Goal: Information Seeking & Learning: Learn about a topic

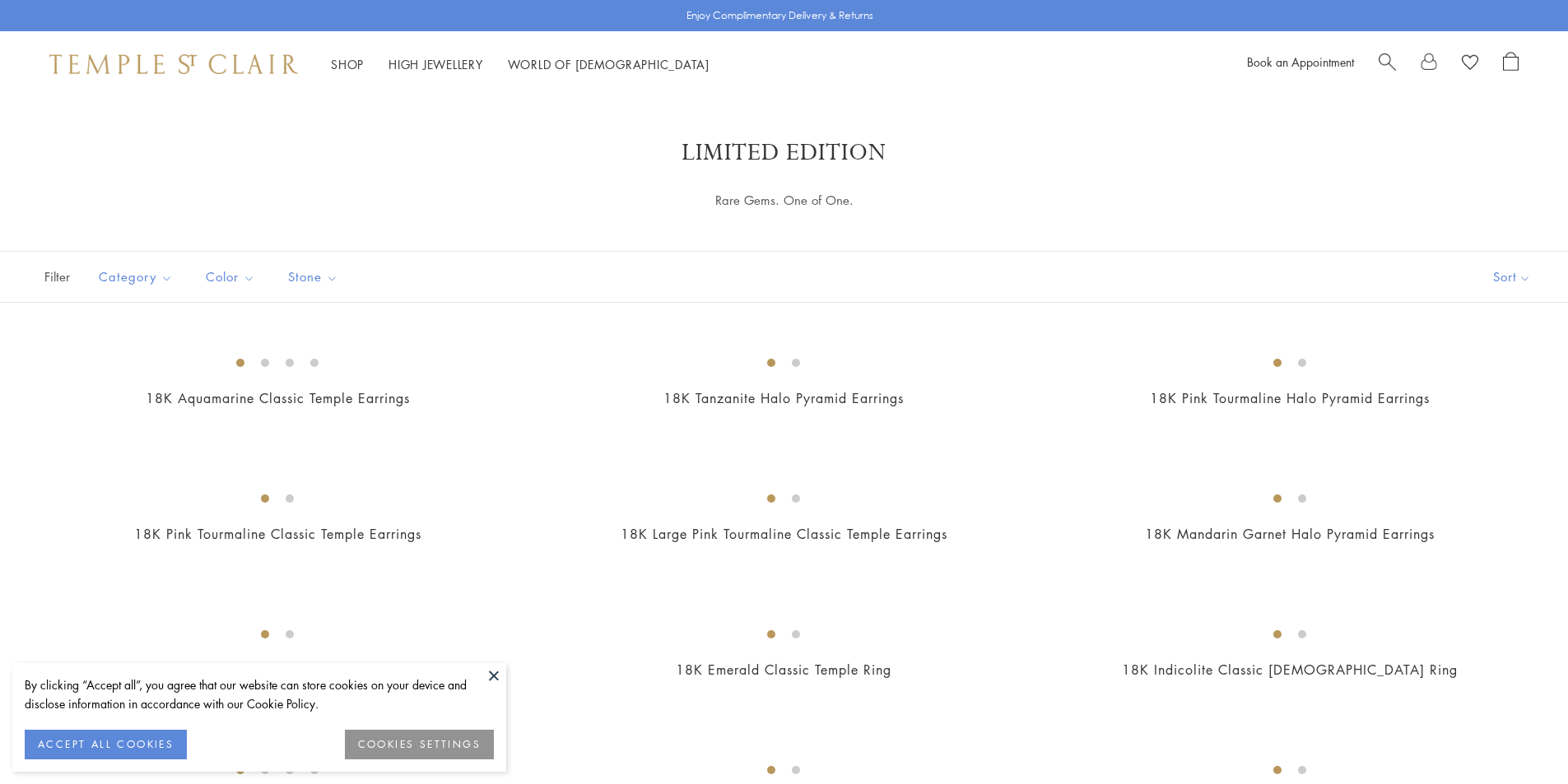
click at [0, 0] on img at bounding box center [0, 0] width 0 height 0
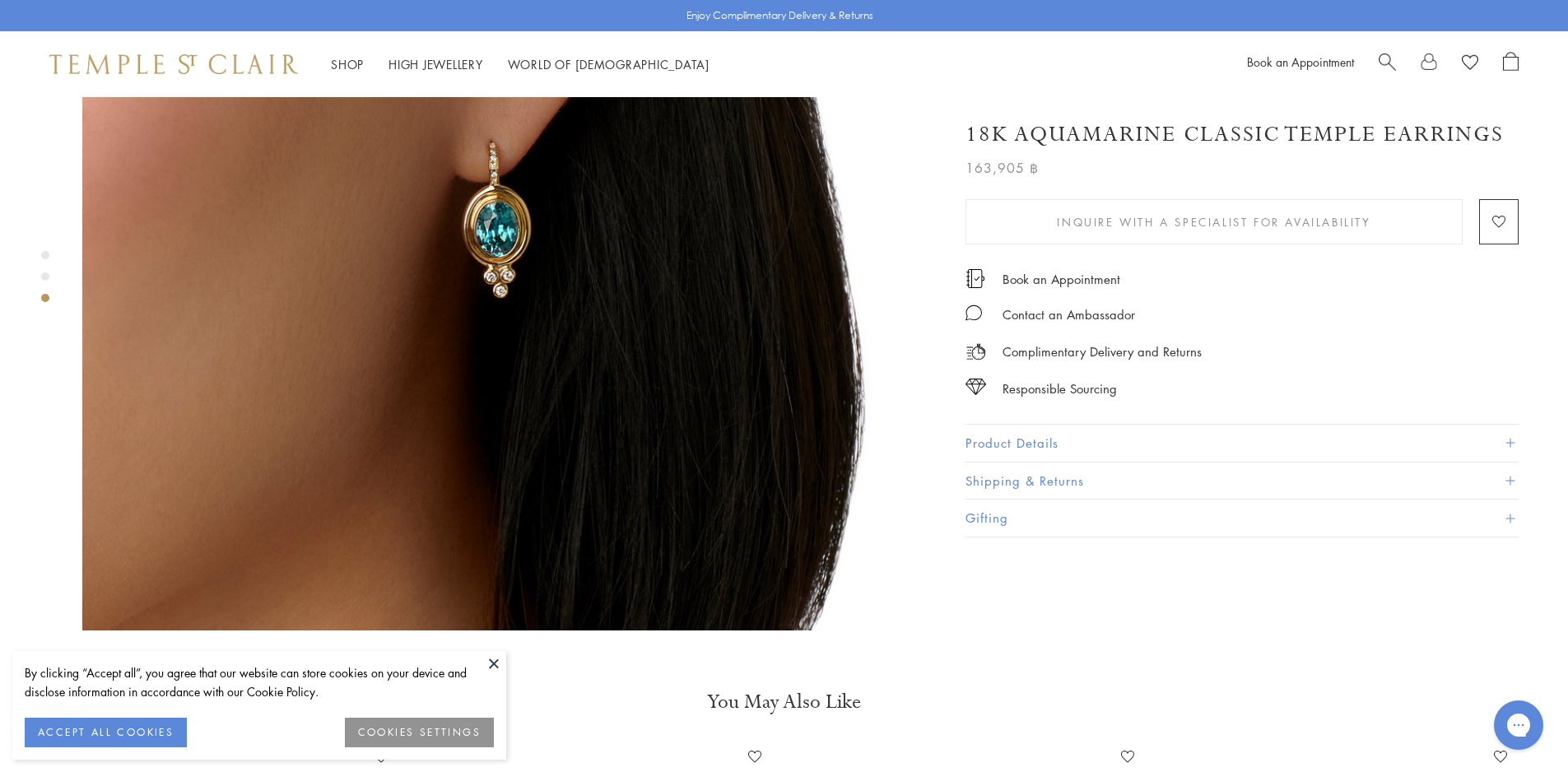
scroll to position [2058, 0]
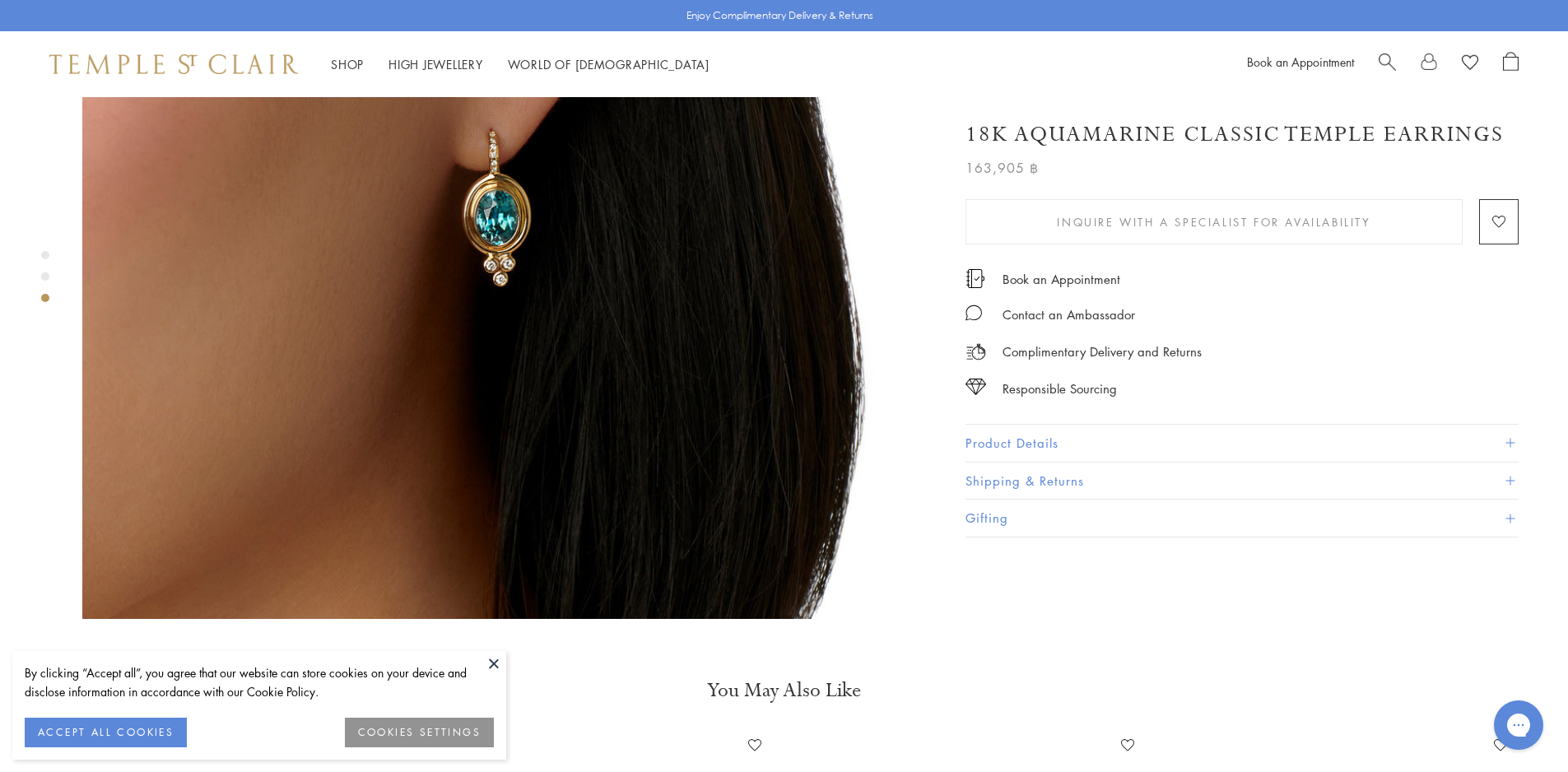
click at [1012, 438] on button "Product Details" at bounding box center [1241, 443] width 553 height 37
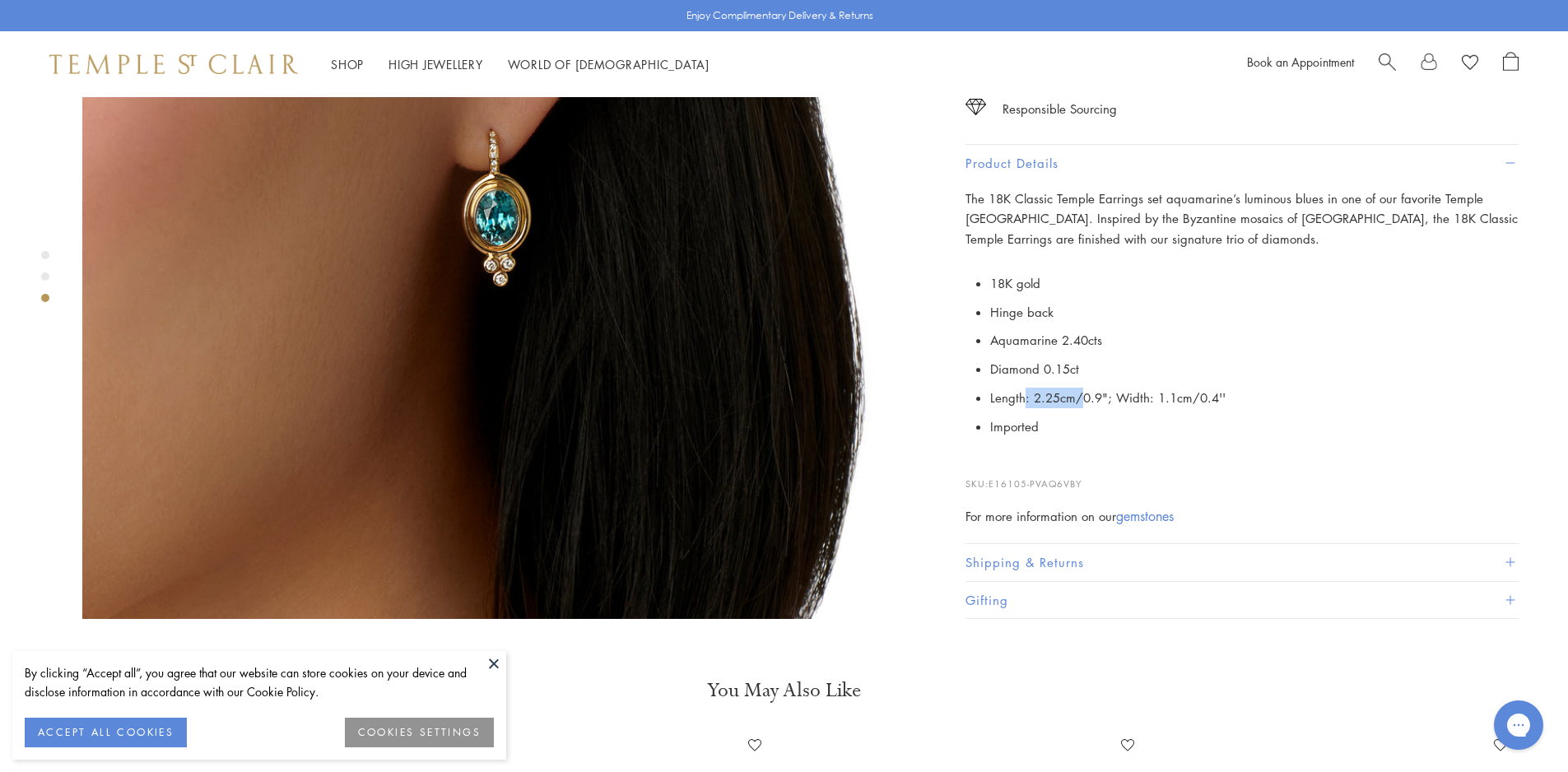
drag, startPoint x: 1077, startPoint y: 344, endPoint x: 1023, endPoint y: 348, distance: 54.1
click at [1023, 383] on li "Length: 2.25cm/0.9"; Width: 1.1cm/0.4''" at bounding box center [1254, 398] width 528 height 29
click at [1038, 383] on li "Length: 2.25cm/0.9"; Width: 1.1cm/0.4''" at bounding box center [1254, 398] width 528 height 29
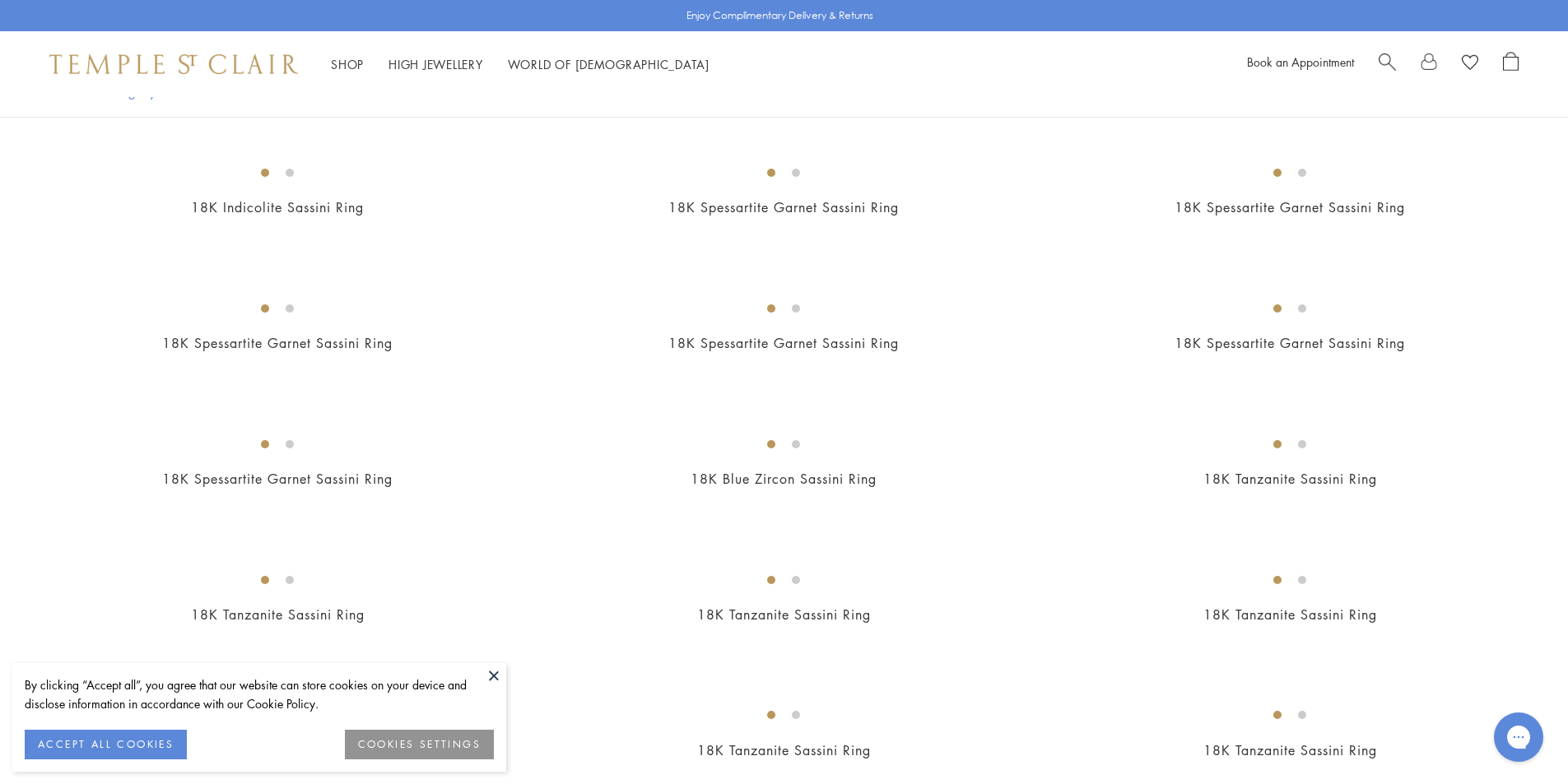
scroll to position [904, 0]
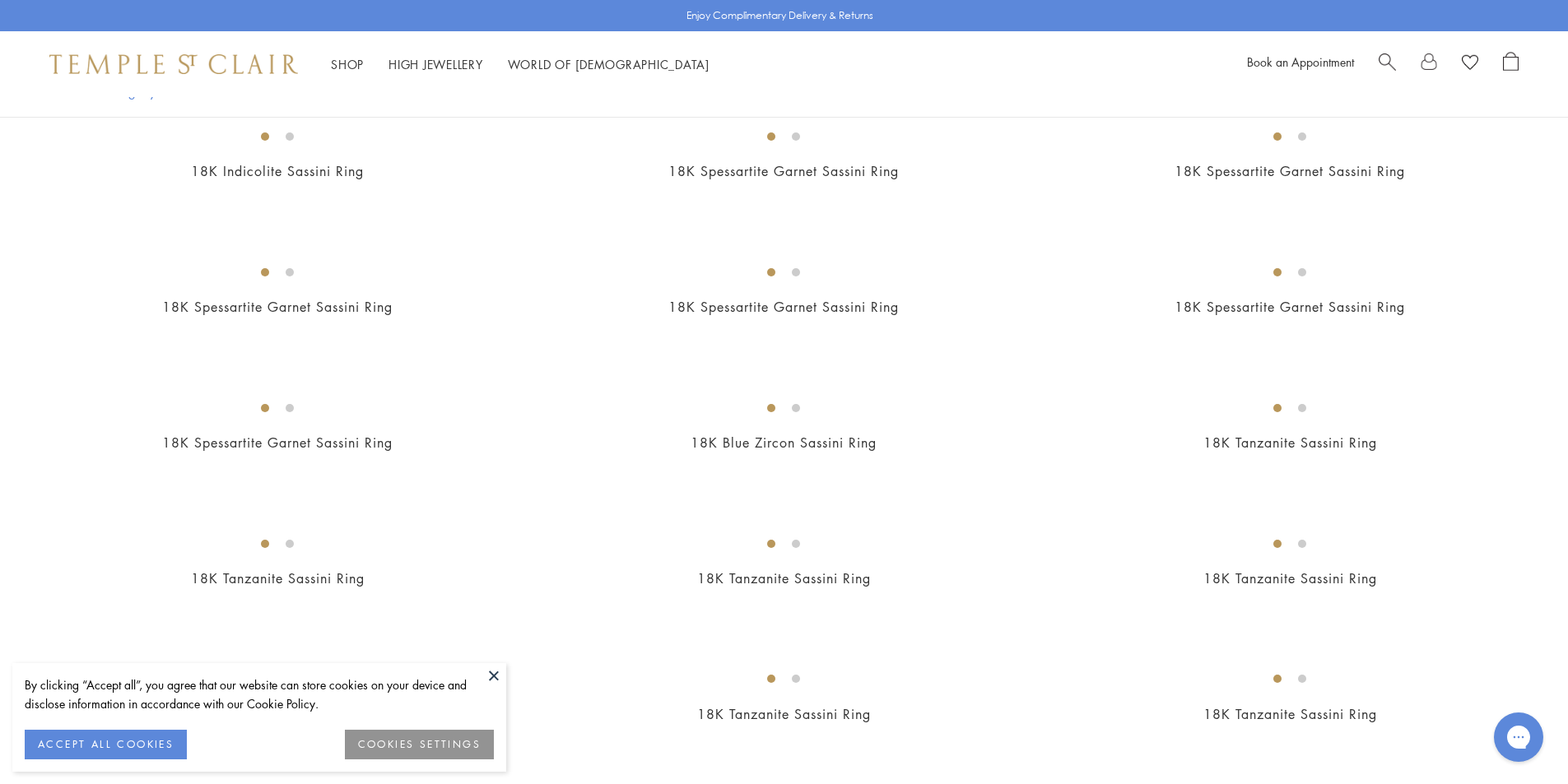
drag, startPoint x: 349, startPoint y: 524, endPoint x: 291, endPoint y: 415, distance: 123.5
click at [0, 0] on img at bounding box center [0, 0] width 0 height 0
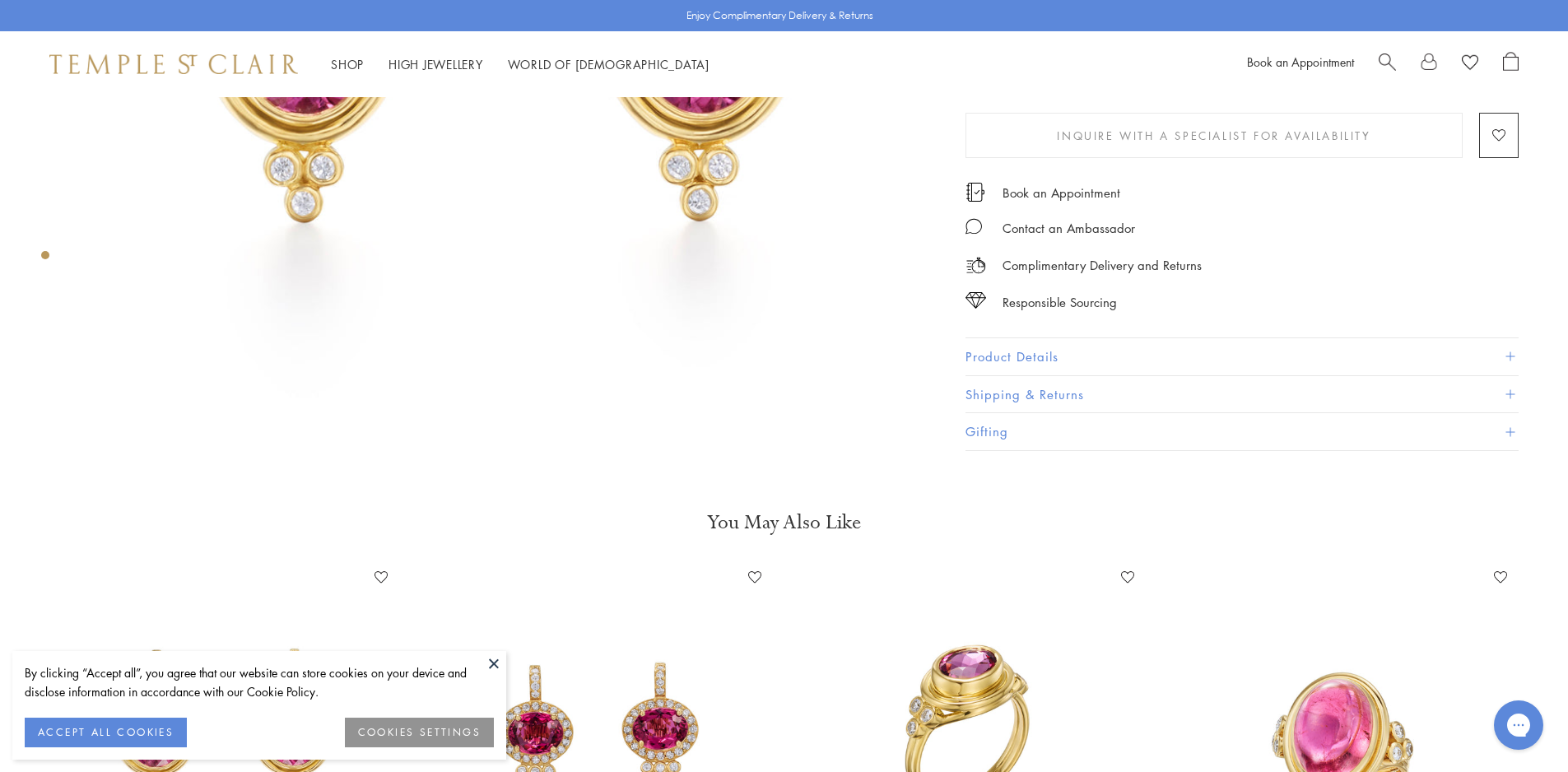
scroll to position [494, 0]
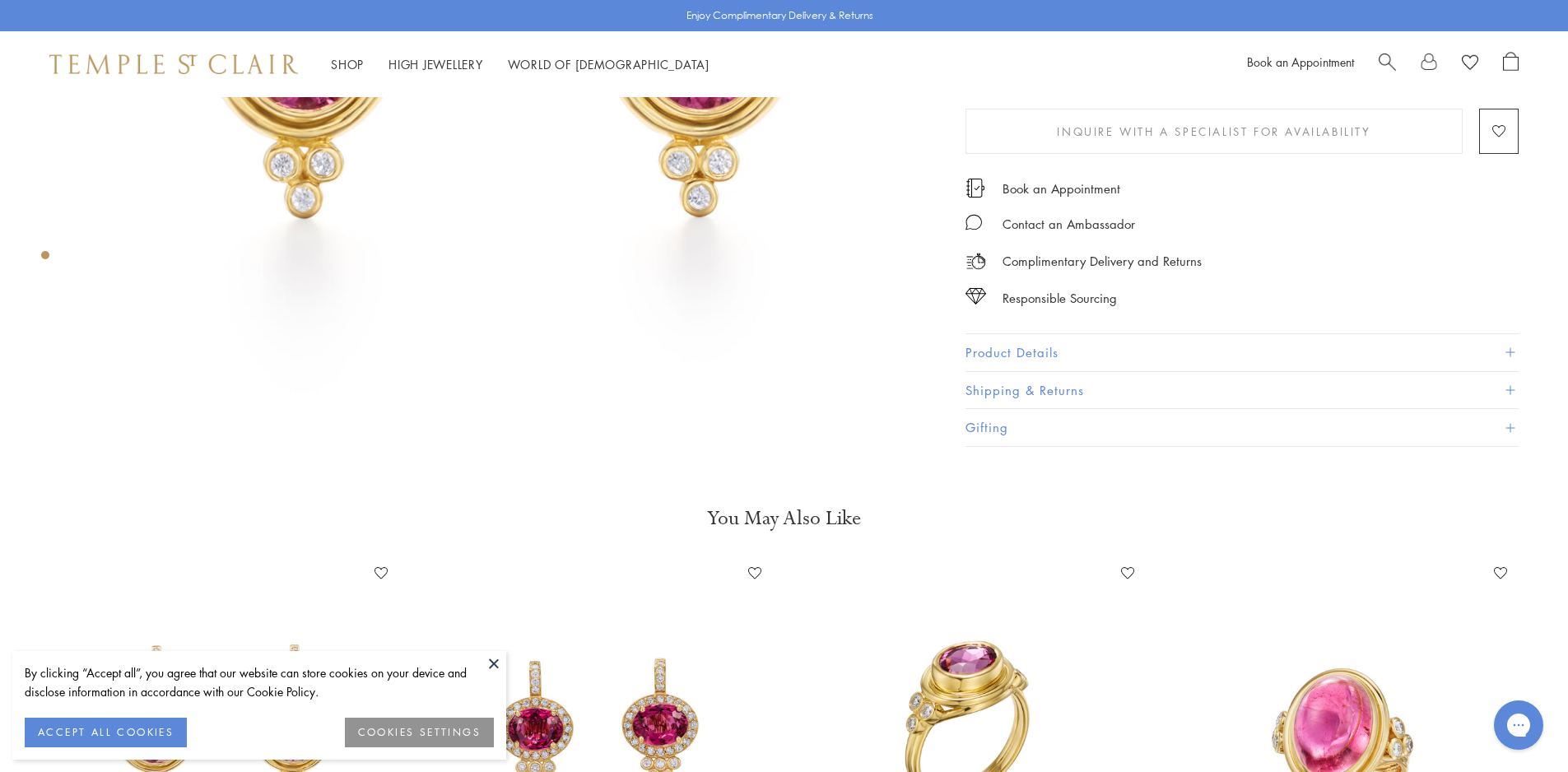
click at [568, 418] on img at bounding box center [504, 25] width 844 height 844
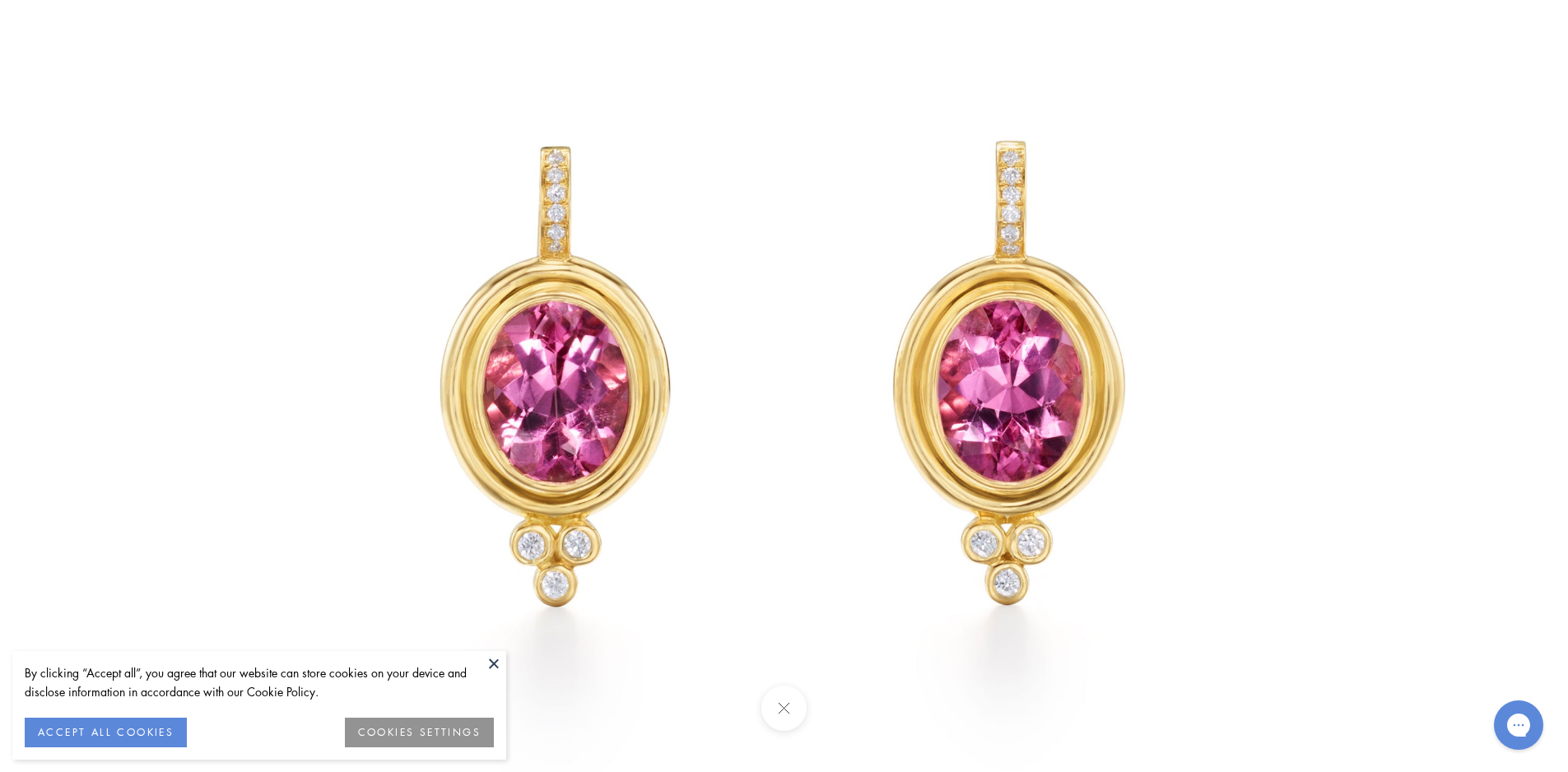
click at [784, 704] on button at bounding box center [784, 708] width 46 height 46
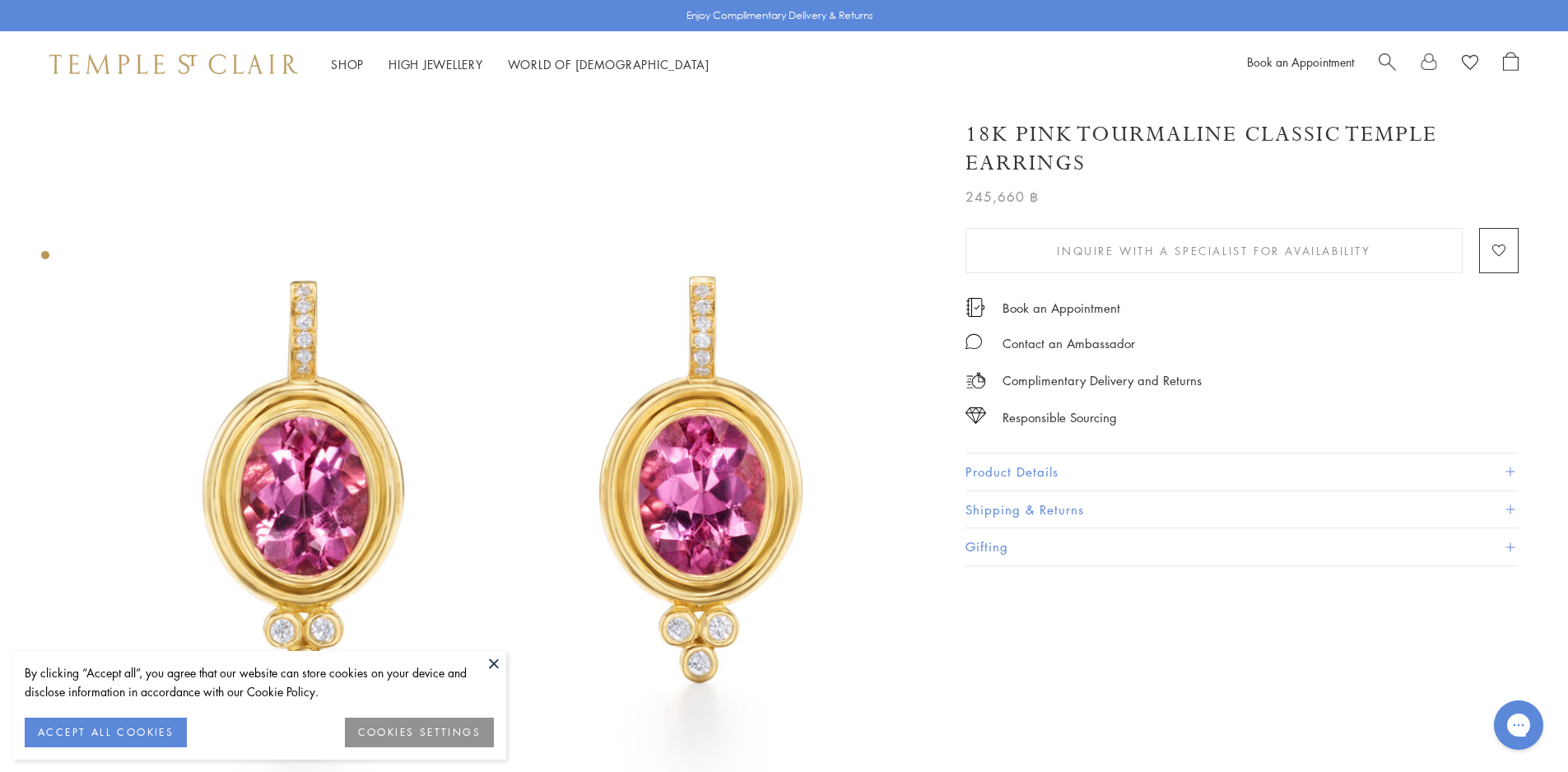
scroll to position [0, 0]
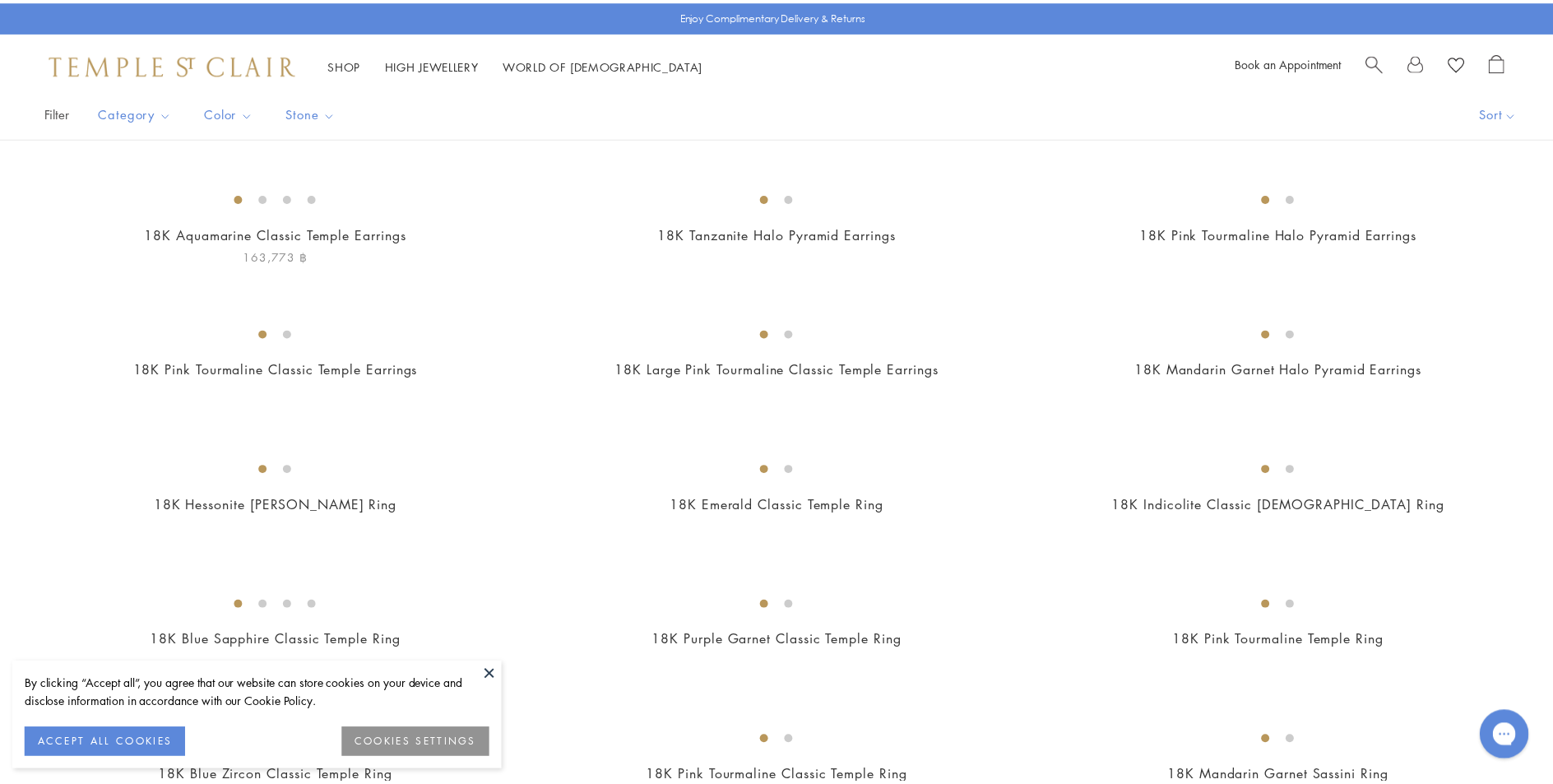
scroll to position [160, 0]
